Goal: Information Seeking & Learning: Learn about a topic

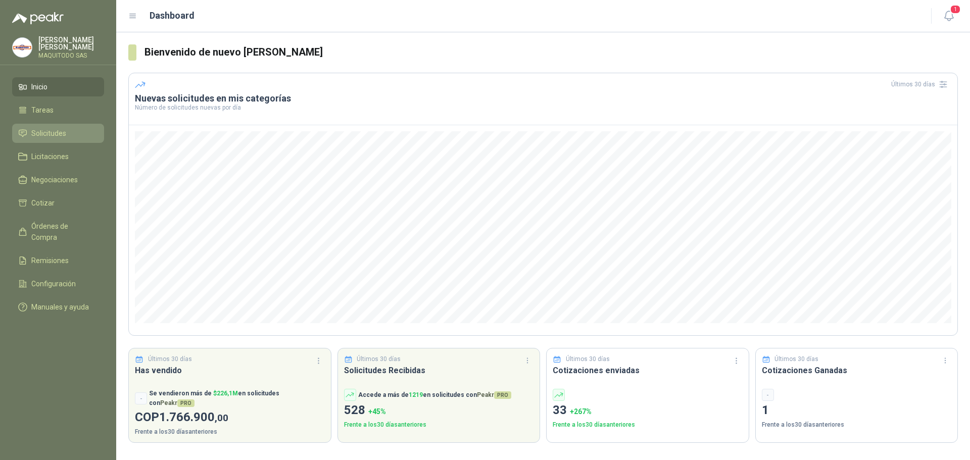
click at [69, 132] on li "Solicitudes" at bounding box center [58, 133] width 80 height 11
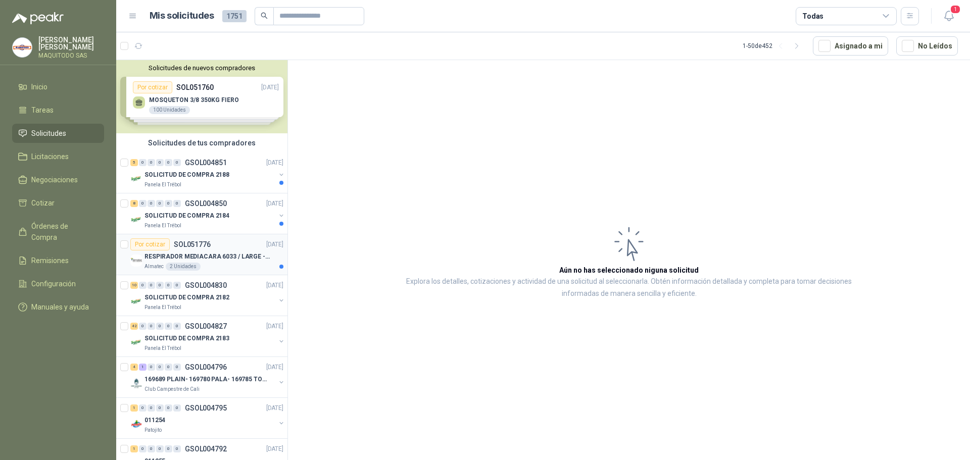
click at [216, 261] on p "RESPIRADOR MEDIACARA 6033 / LARGE - TALLA GRANDE" at bounding box center [207, 257] width 126 height 10
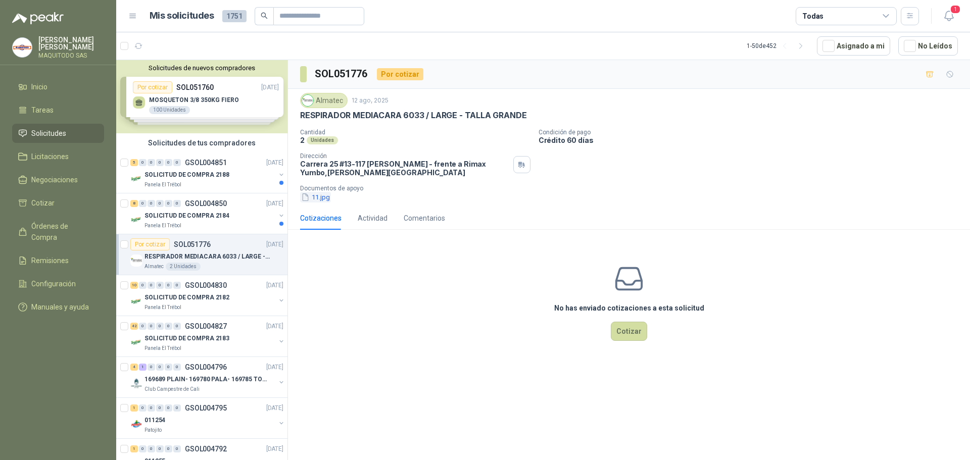
click at [316, 201] on button "11.jpg" at bounding box center [315, 197] width 31 height 11
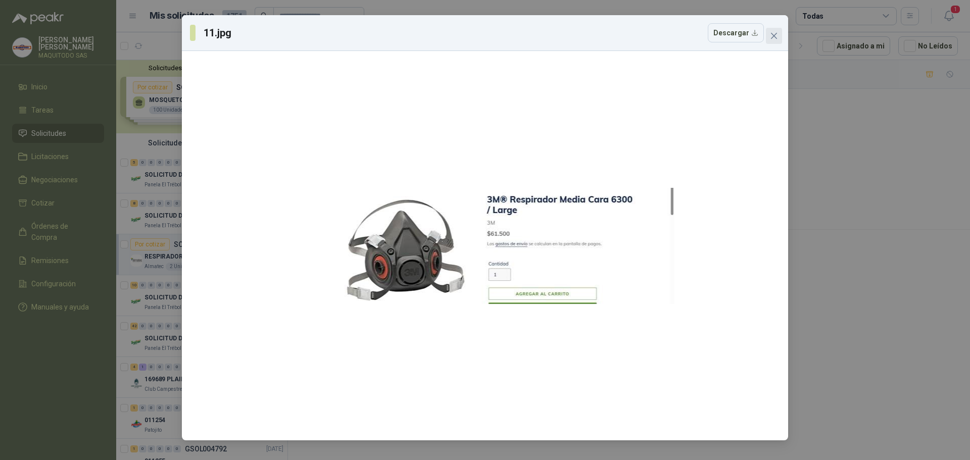
click at [780, 40] on button "Close" at bounding box center [774, 36] width 16 height 16
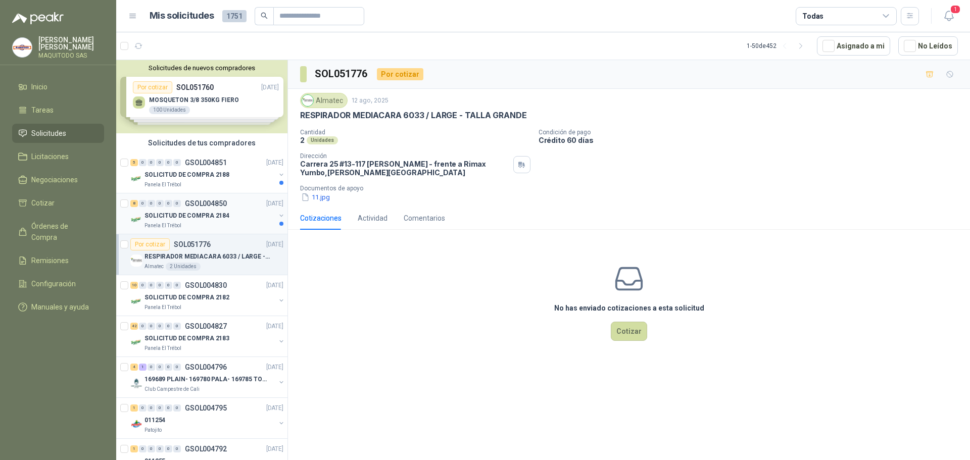
click at [212, 209] on div "8 0 0 0 0 0 GSOL004850 [DATE]" at bounding box center [207, 203] width 155 height 12
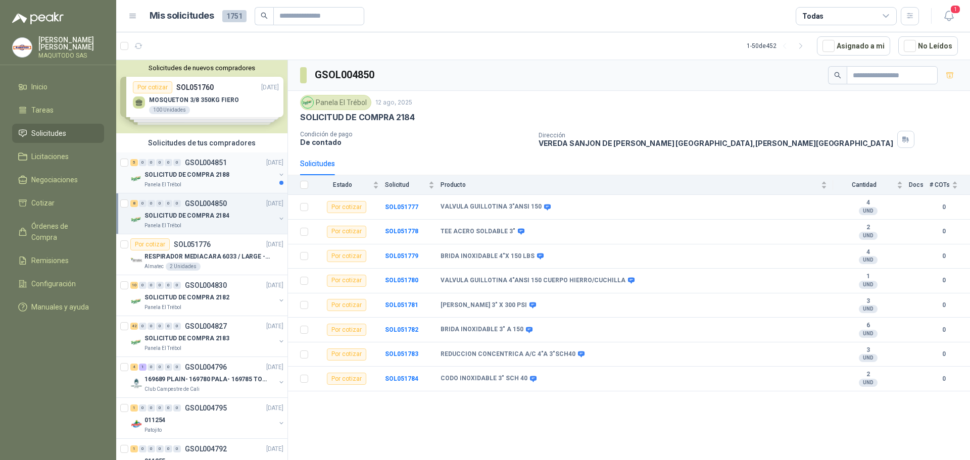
click at [235, 166] on div "5 0 0 0 0 0 GSOL004851 [DATE]" at bounding box center [207, 163] width 155 height 12
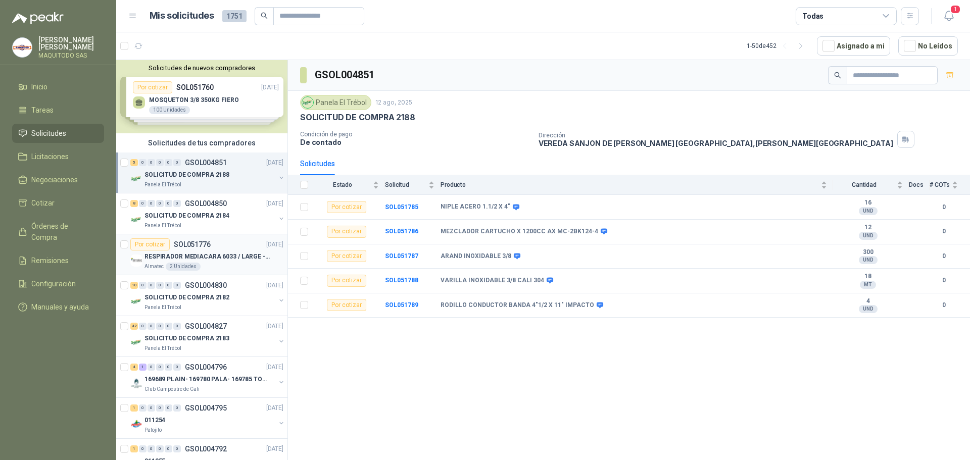
click at [225, 251] on div "RESPIRADOR MEDIACARA 6033 / LARGE - TALLA GRANDE" at bounding box center [213, 257] width 139 height 12
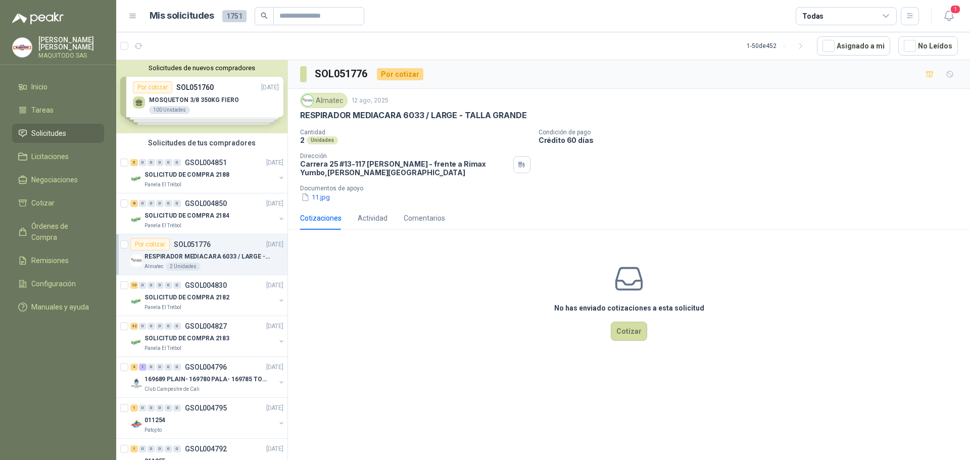
click at [213, 114] on div "Solicitudes de nuevos compradores Por cotizar SOL051760 [DATE] MOSQUETON 3/8 35…" at bounding box center [201, 96] width 171 height 73
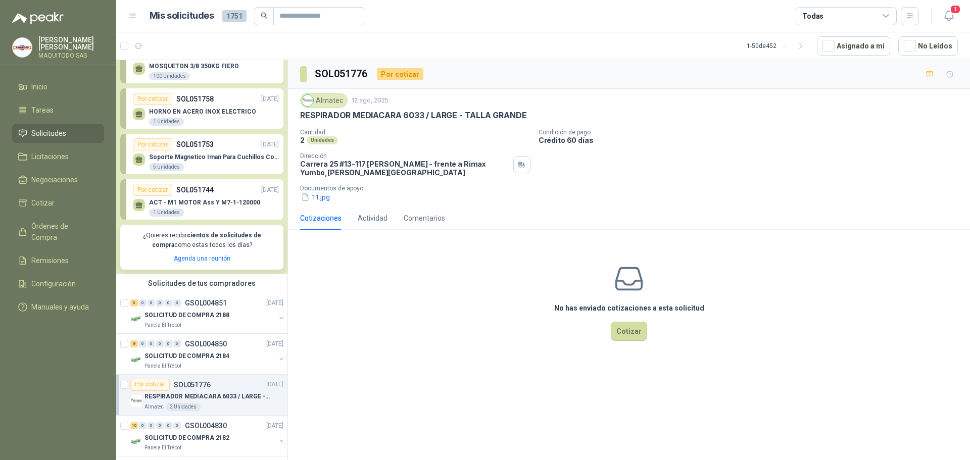
scroll to position [51, 0]
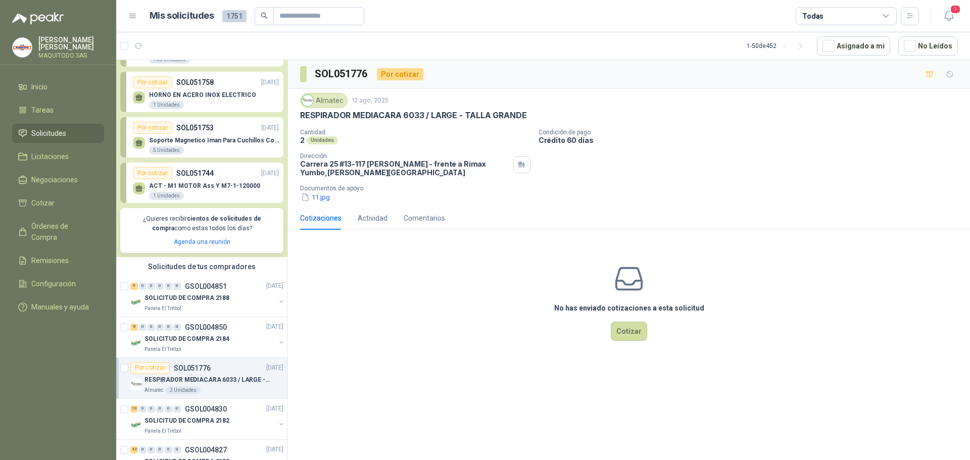
click at [223, 133] on div "Por cotizar SOL051753 [DATE]" at bounding box center [206, 128] width 146 height 12
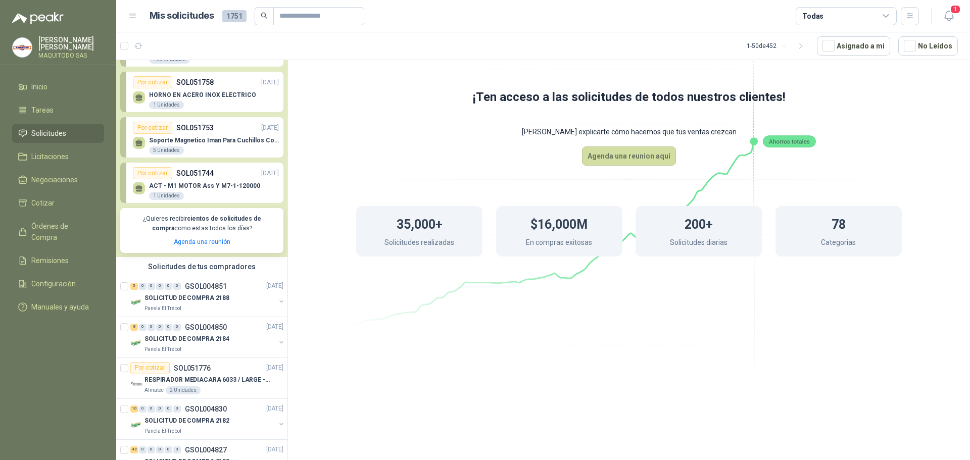
click at [242, 186] on p "ACT - M1 MOTOR Ass Y M7-1-120000" at bounding box center [204, 185] width 111 height 7
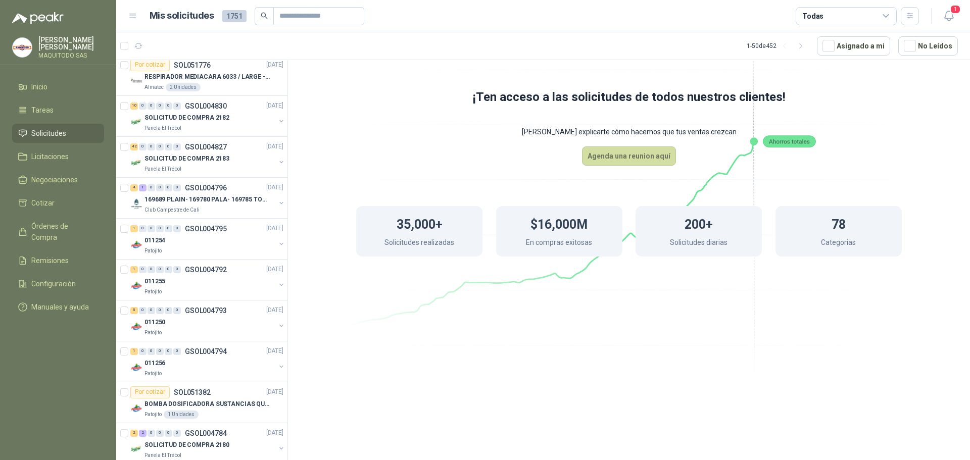
scroll to position [202, 0]
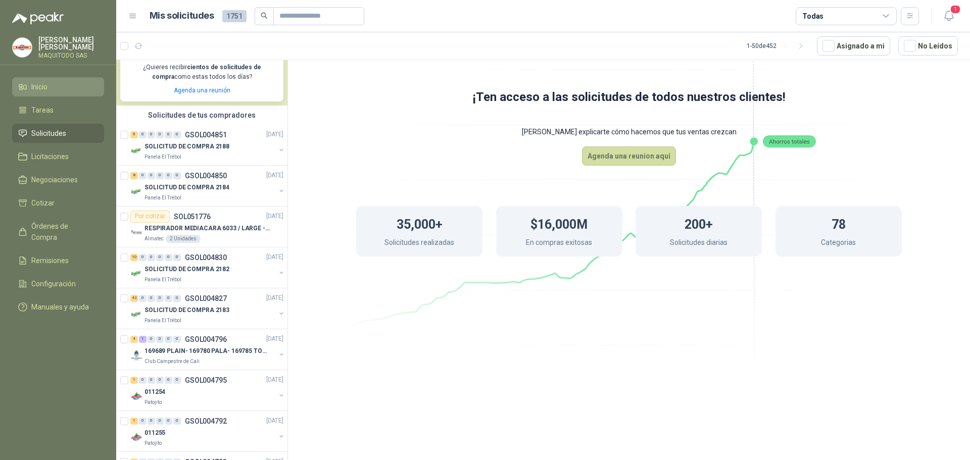
click at [71, 81] on li "Inicio" at bounding box center [58, 86] width 80 height 11
